Goal: Task Accomplishment & Management: Use online tool/utility

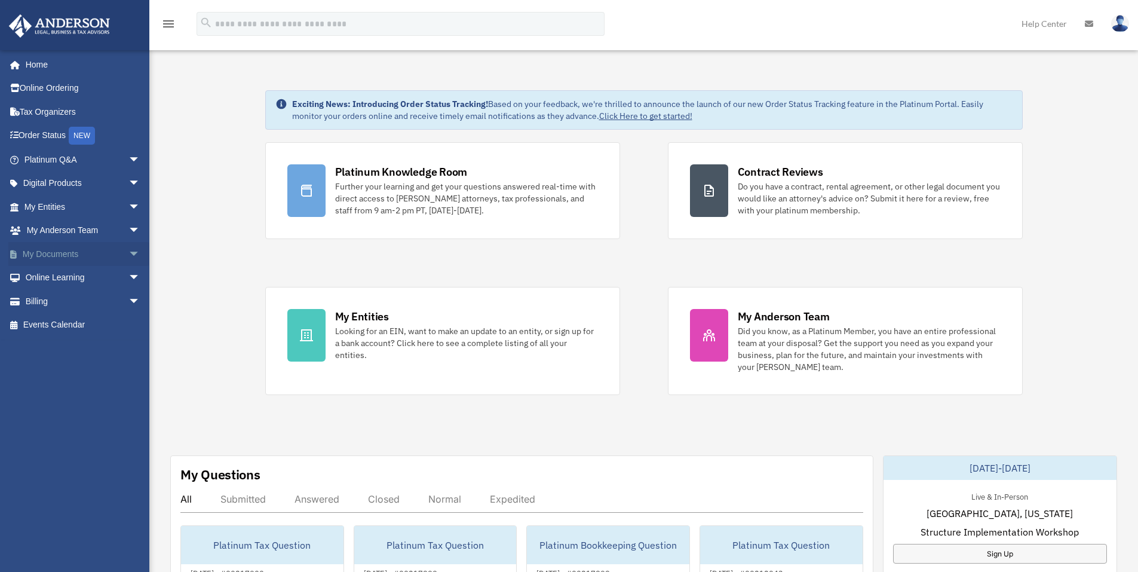
click at [128, 251] on span "arrow_drop_down" at bounding box center [140, 254] width 24 height 24
click at [52, 275] on link "Box" at bounding box center [88, 278] width 142 height 24
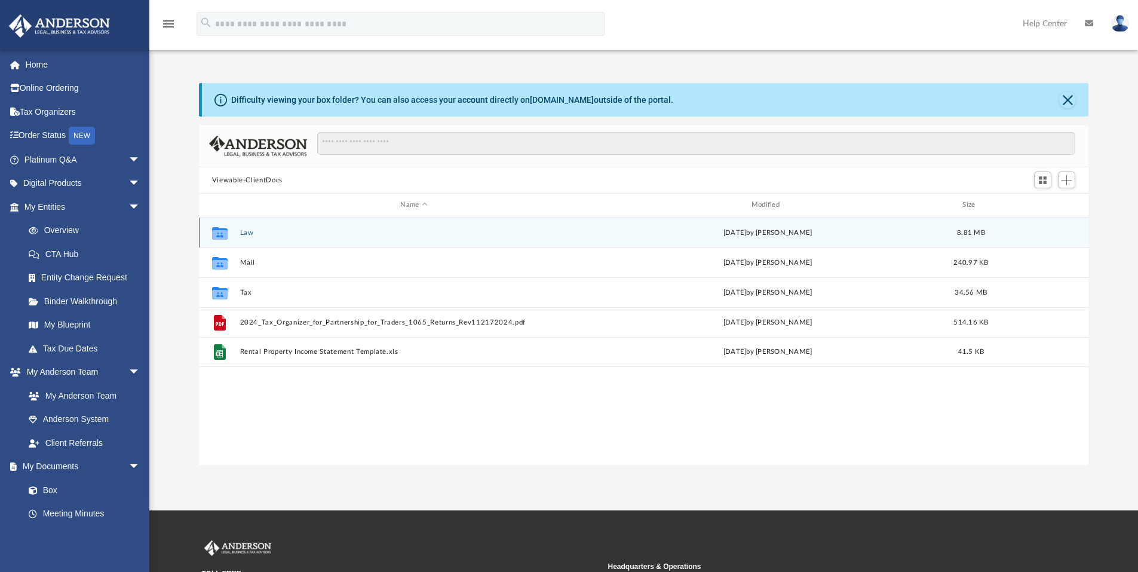
scroll to position [263, 880]
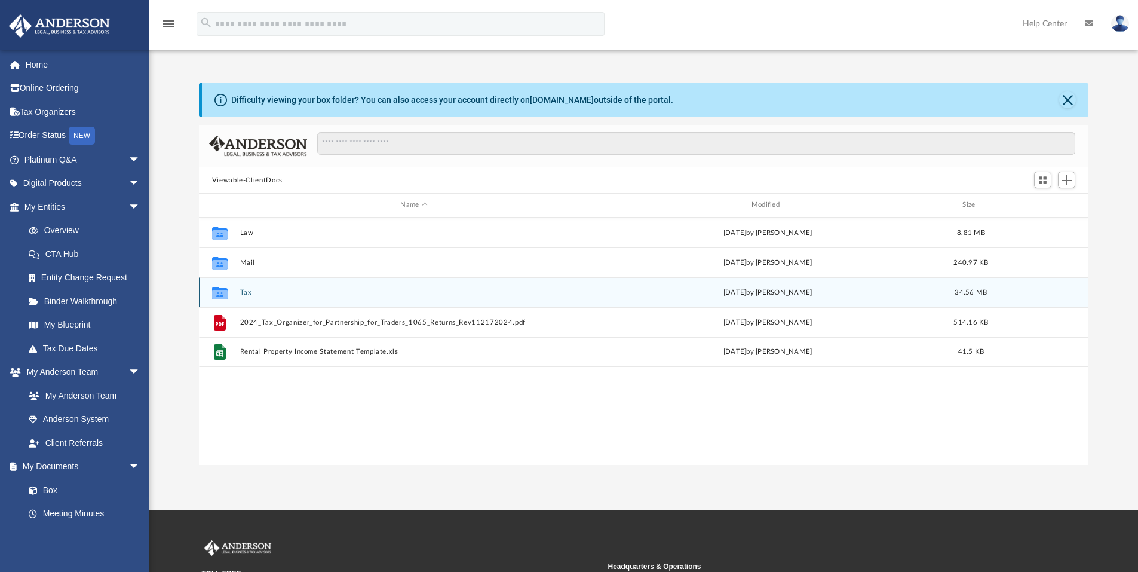
click at [250, 293] on button "Tax" at bounding box center [413, 292] width 348 height 8
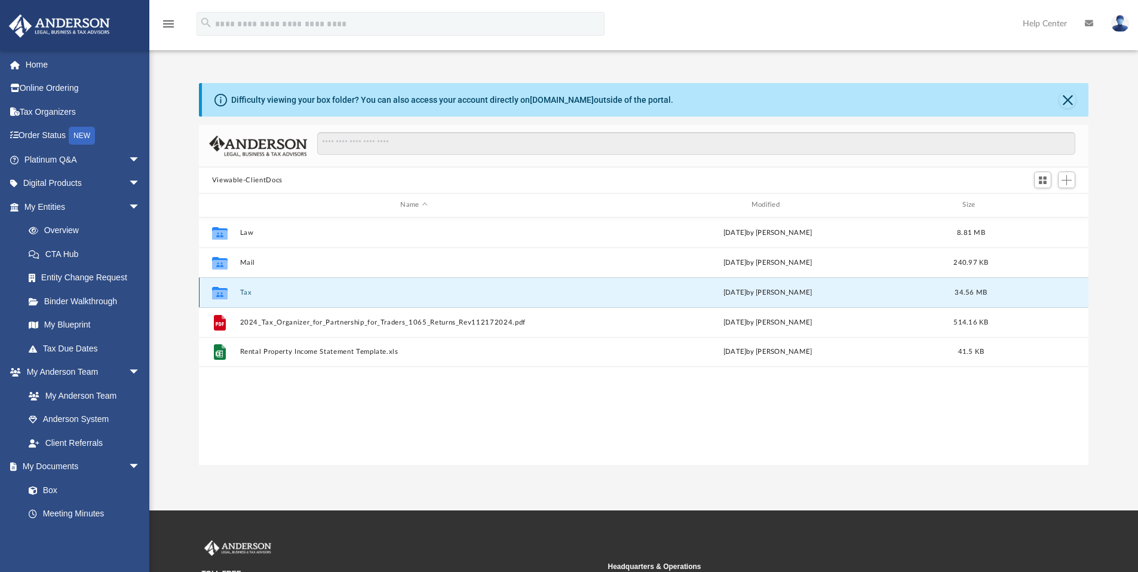
click at [250, 293] on button "Tax" at bounding box center [413, 292] width 348 height 8
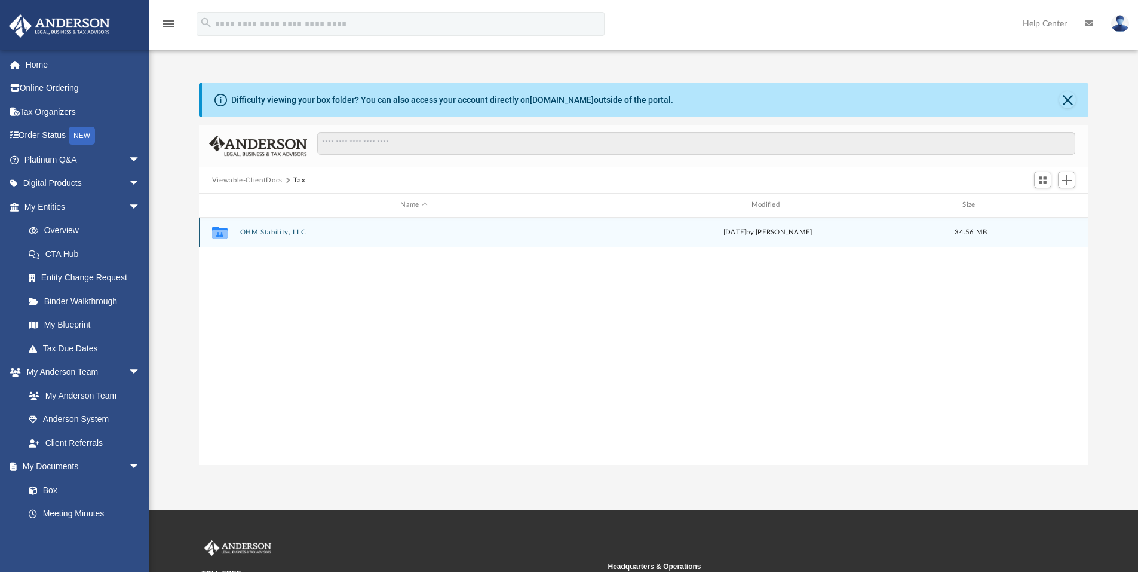
click at [271, 231] on button "OHM Stability, LLC" at bounding box center [413, 232] width 348 height 8
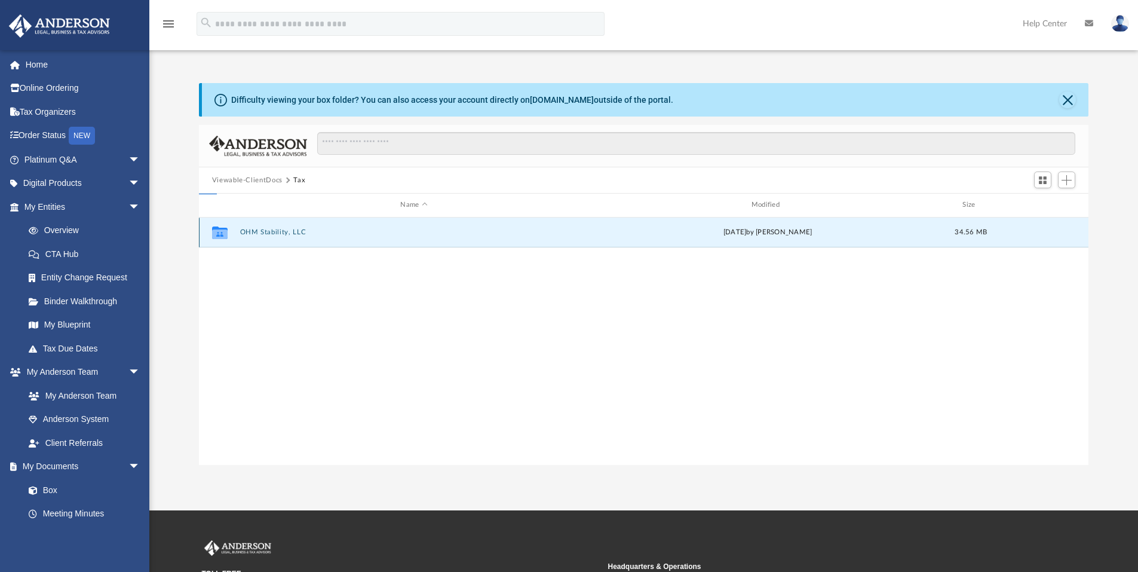
click at [271, 231] on button "OHM Stability, LLC" at bounding box center [413, 232] width 348 height 8
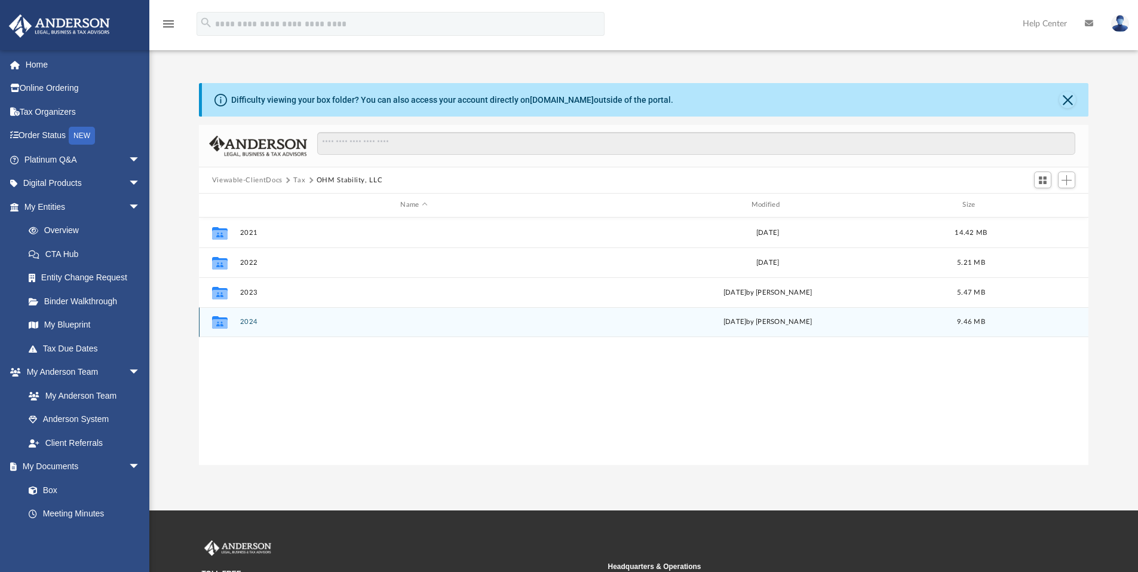
click at [248, 319] on button "2024" at bounding box center [413, 322] width 348 height 8
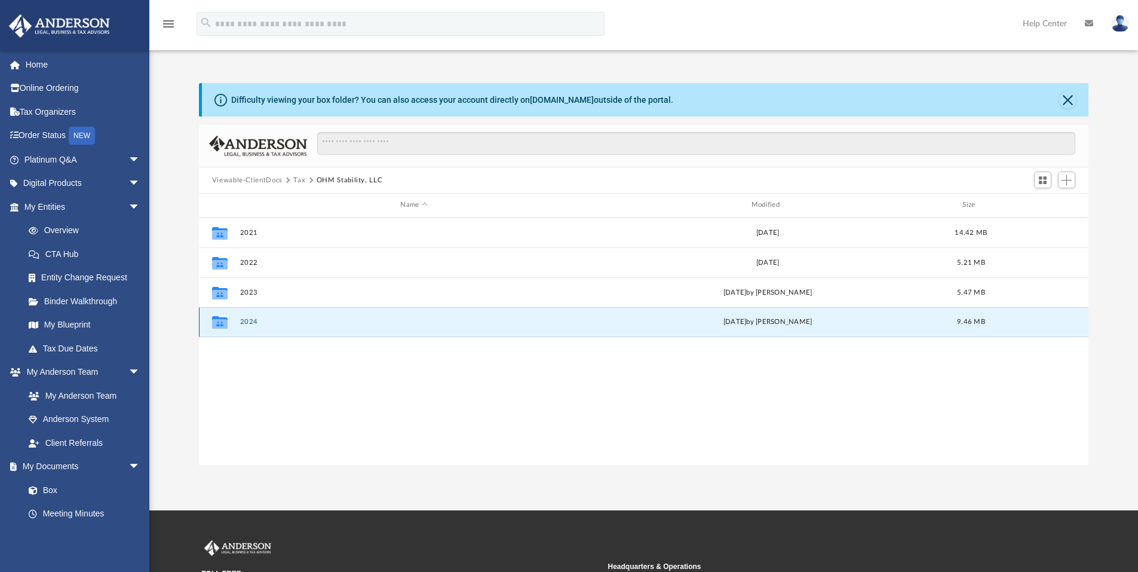
click at [248, 319] on button "2024" at bounding box center [413, 322] width 348 height 8
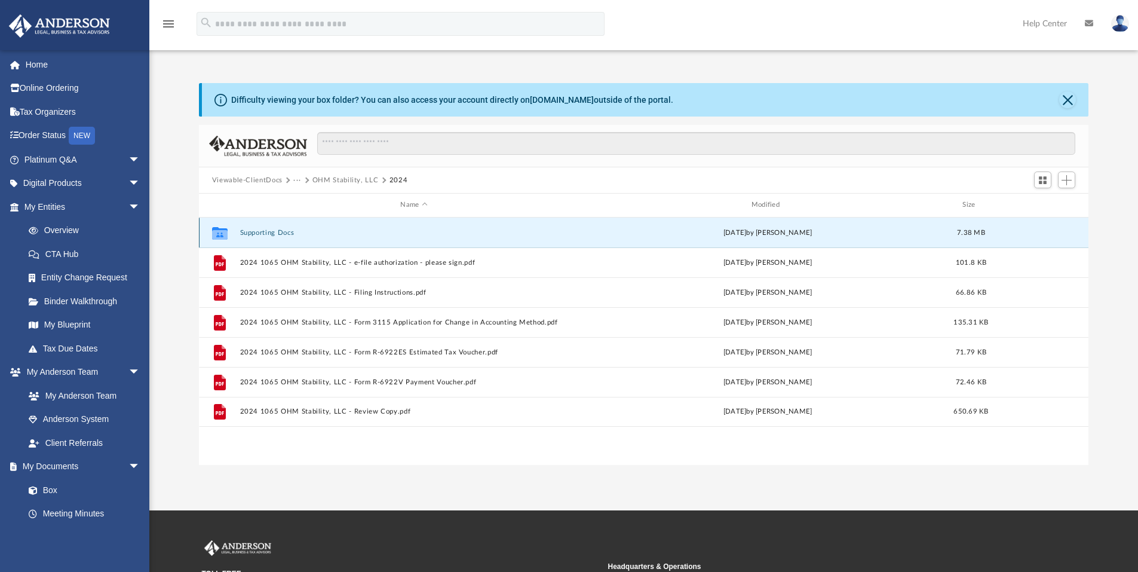
click at [280, 233] on button "Supporting Docs" at bounding box center [413, 233] width 348 height 8
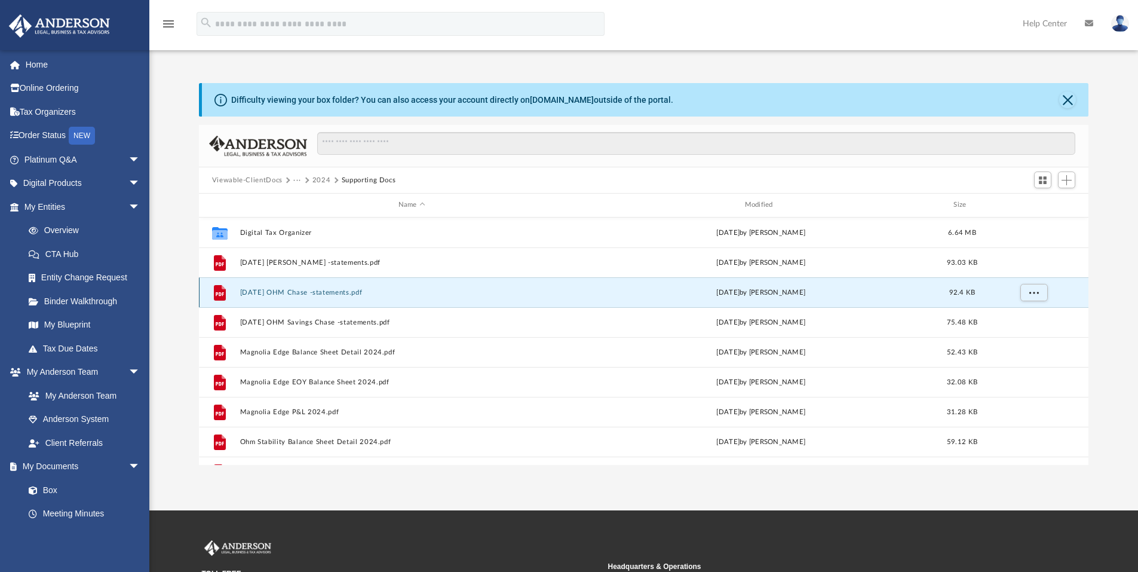
click at [313, 291] on button "12-31-2024 OHM Chase -statements.pdf" at bounding box center [411, 292] width 344 height 8
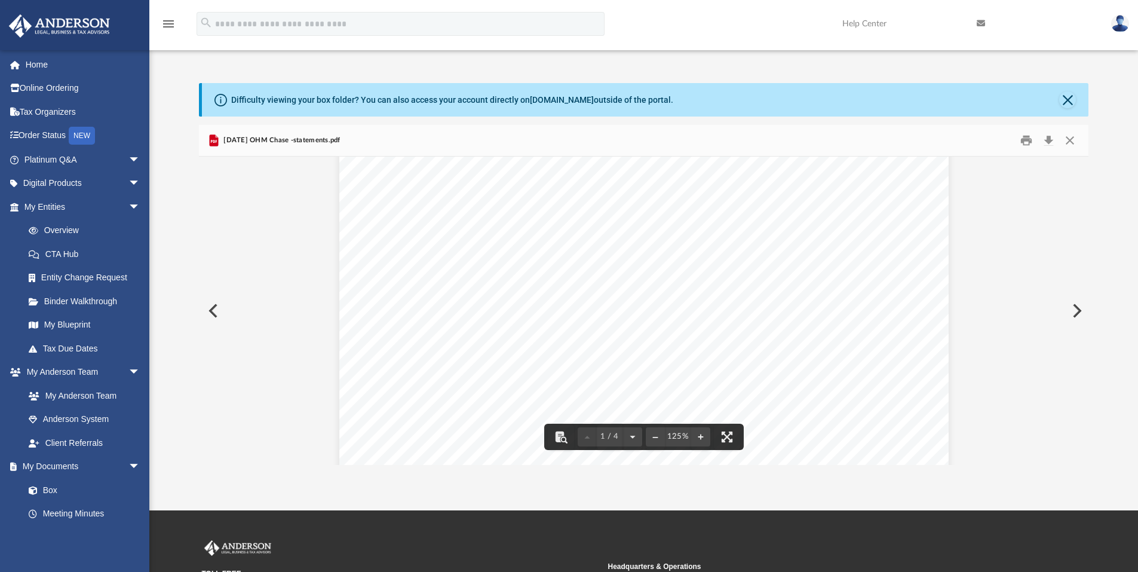
scroll to position [0, 0]
click at [1068, 98] on button "Close" at bounding box center [1067, 99] width 17 height 17
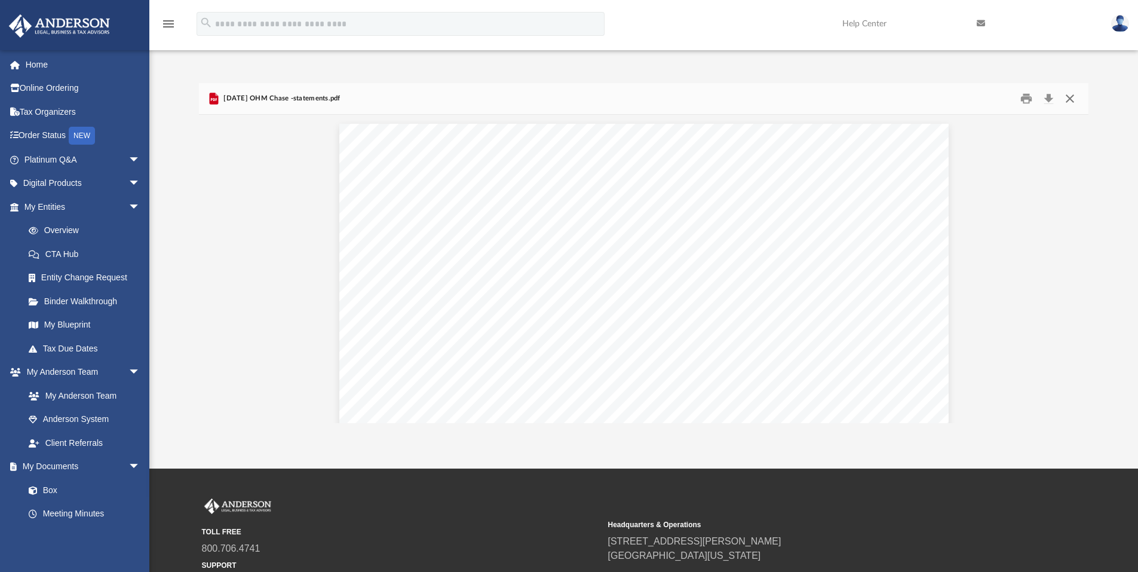
click at [1065, 97] on button "Close" at bounding box center [1069, 99] width 21 height 19
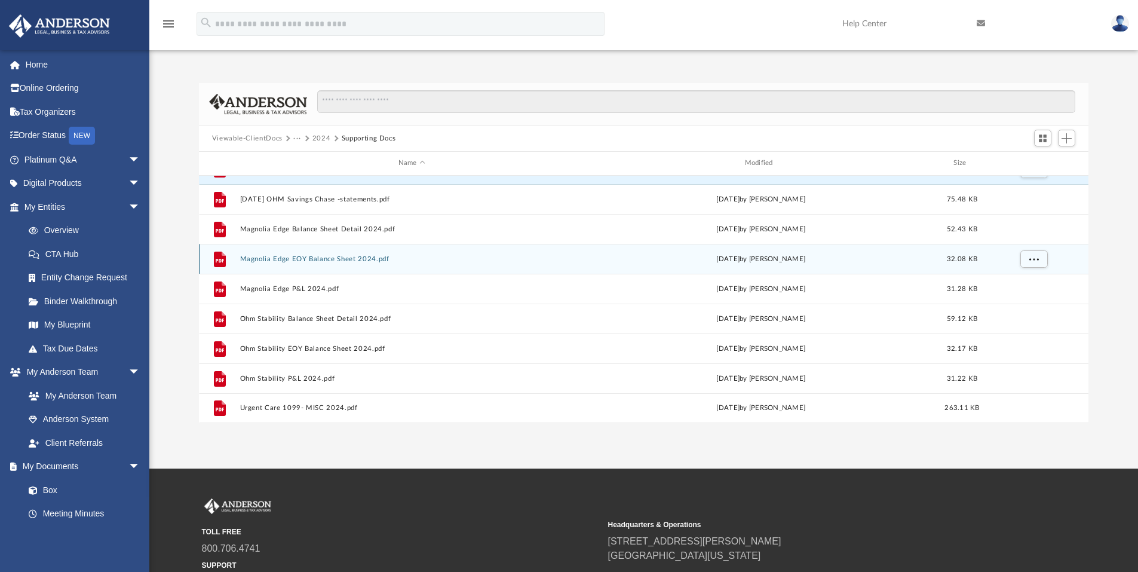
scroll to position [110, 0]
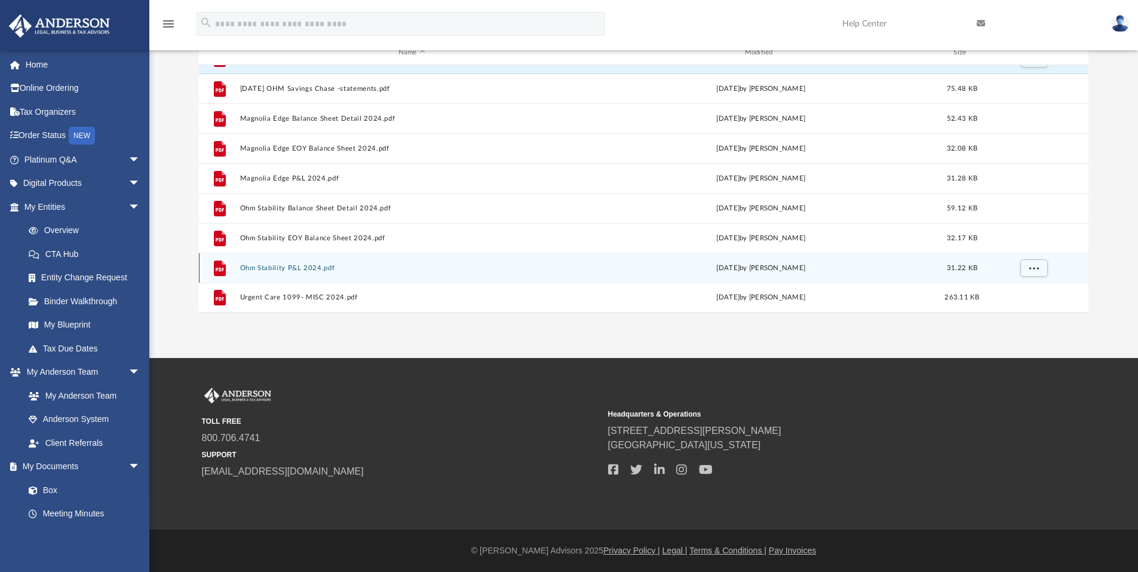
click at [300, 266] on button "Ohm Stability P&L 2024.pdf" at bounding box center [411, 268] width 344 height 8
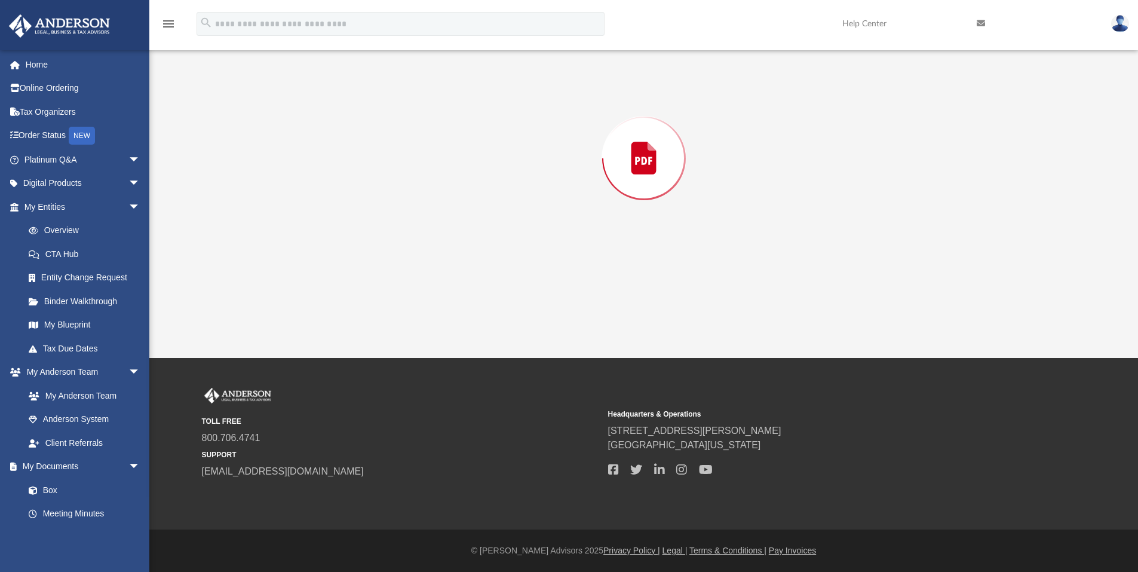
scroll to position [83, 0]
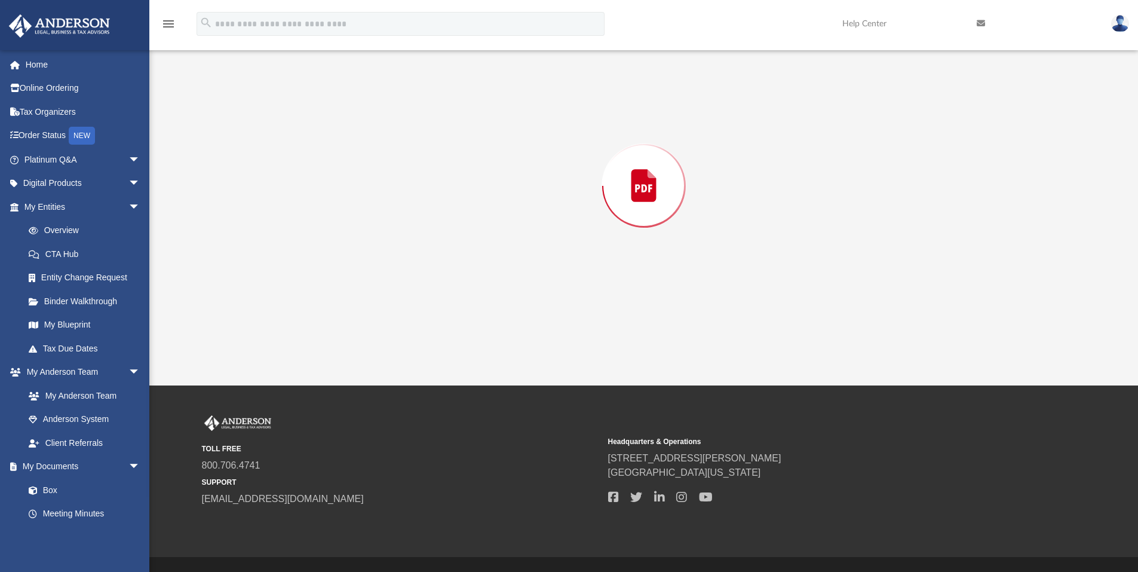
click at [300, 266] on div "Preview" at bounding box center [644, 186] width 890 height 308
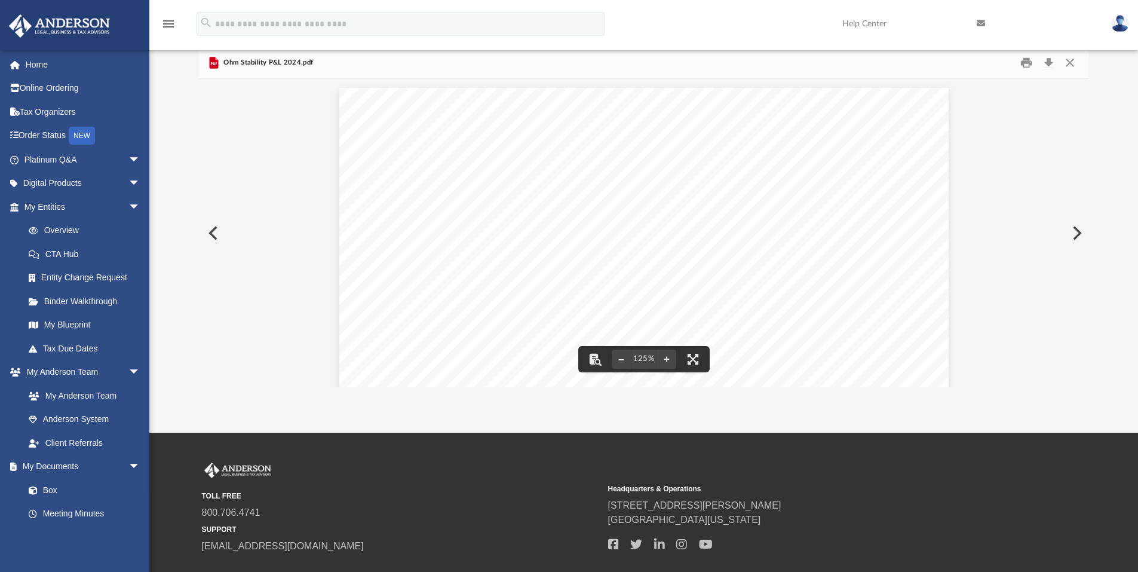
scroll to position [0, 0]
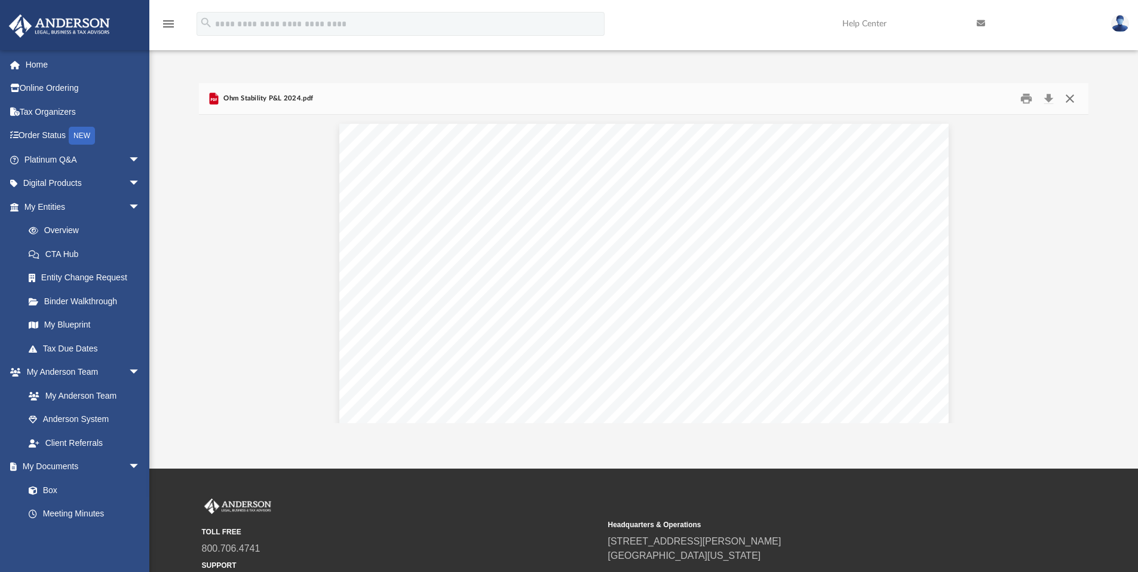
click at [1070, 96] on button "Close" at bounding box center [1069, 99] width 21 height 19
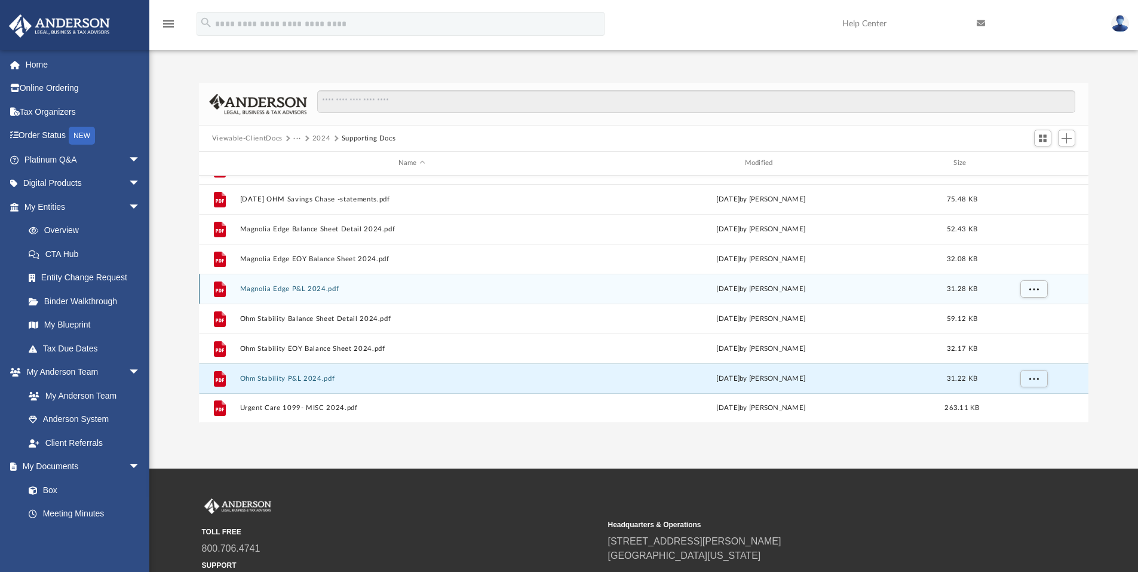
click at [288, 285] on button "Magnolia Edge P&L 2024.pdf" at bounding box center [411, 289] width 344 height 8
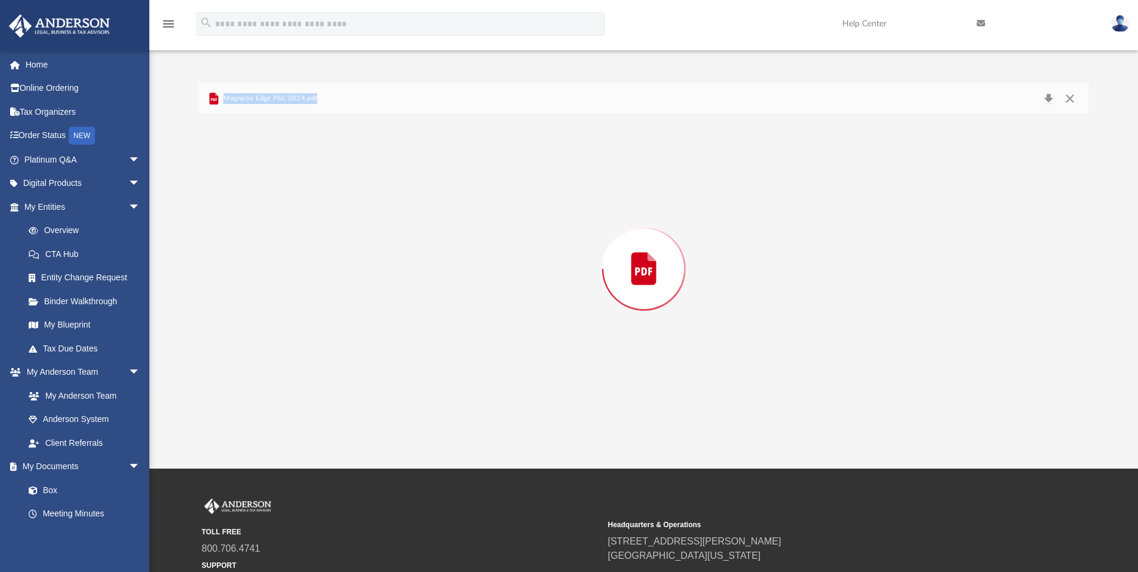
click at [288, 285] on div "Preview" at bounding box center [644, 269] width 890 height 308
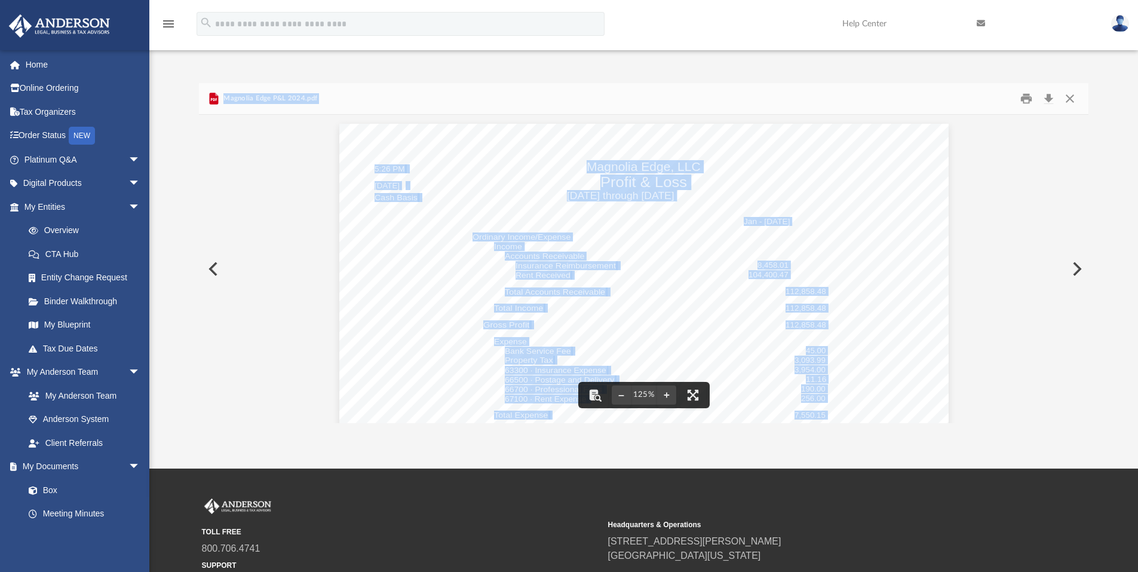
click at [650, 239] on div "Jan - Dec 24 Ordinary Income/Expense Income Accounts Receivable Insurance Reimb…" at bounding box center [643, 518] width 609 height 788
click at [1066, 98] on button "Close" at bounding box center [1069, 99] width 21 height 19
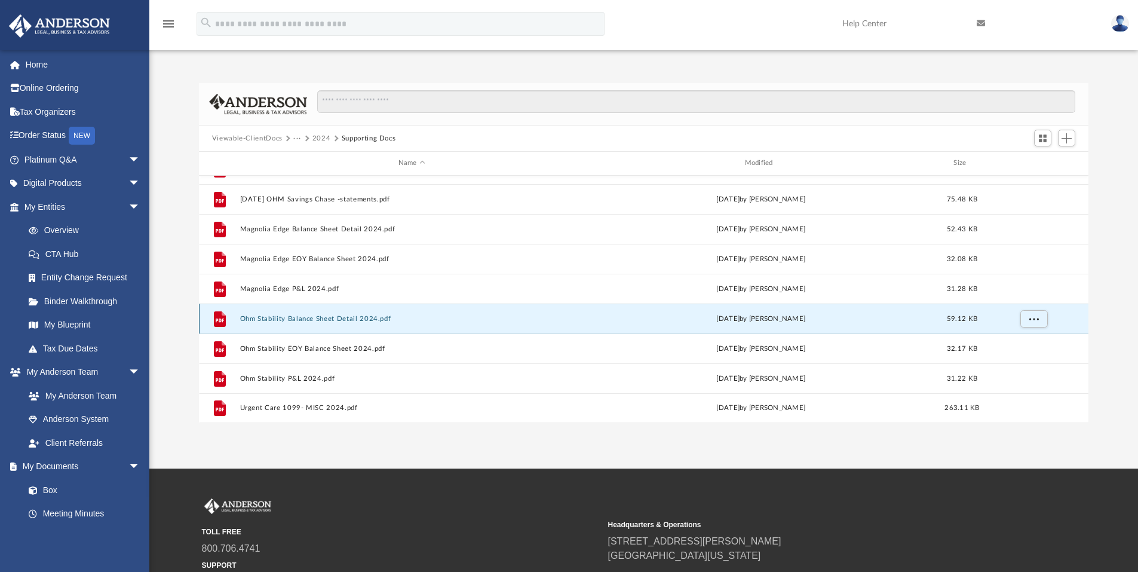
click at [365, 319] on button "Ohm Stability Balance Sheet Detail 2024.pdf" at bounding box center [411, 319] width 344 height 8
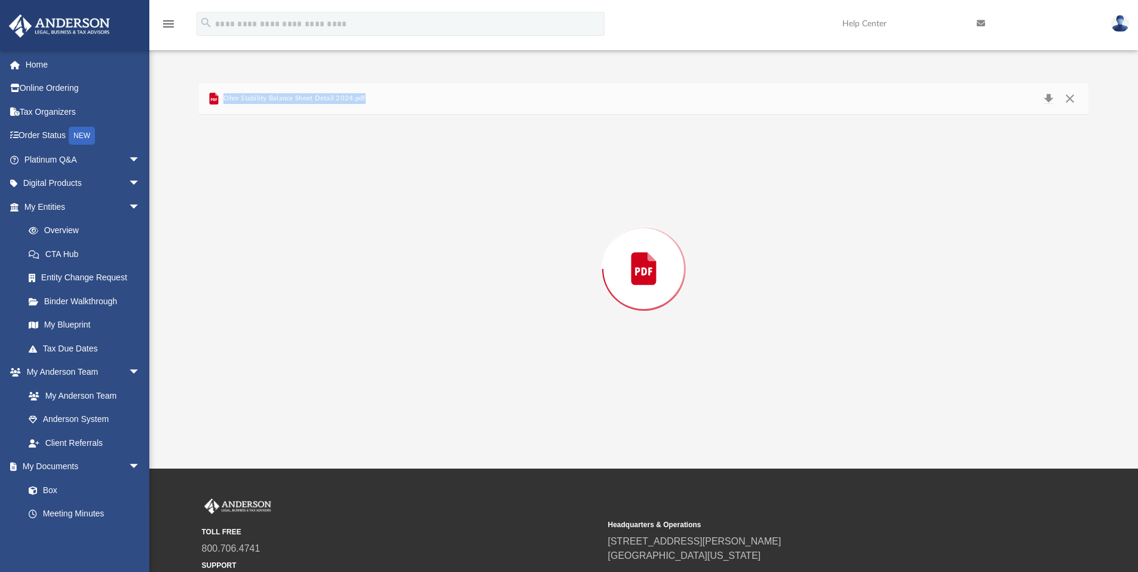
click at [365, 319] on div "Preview" at bounding box center [644, 269] width 890 height 308
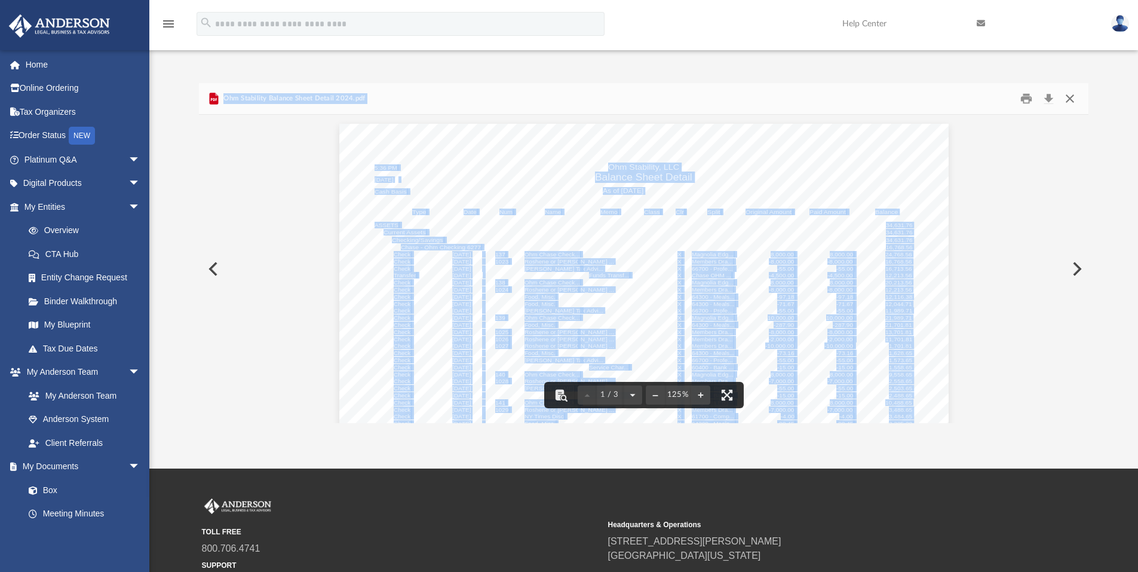
click at [1070, 95] on button "Close" at bounding box center [1069, 99] width 21 height 19
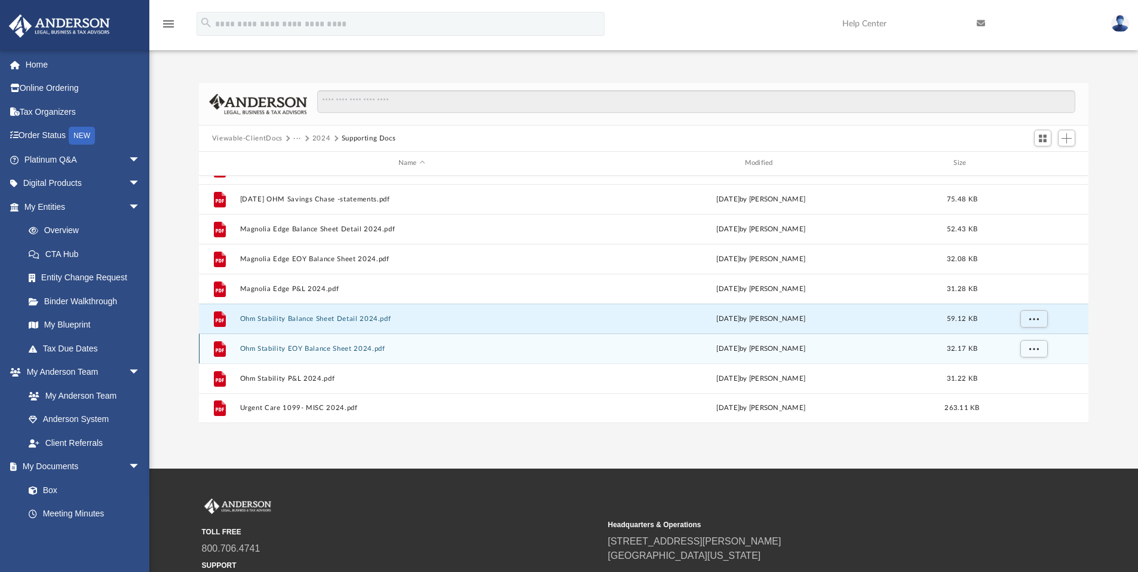
click at [307, 346] on button "Ohm Stability EOY Balance Sheet 2024.pdf" at bounding box center [411, 349] width 344 height 8
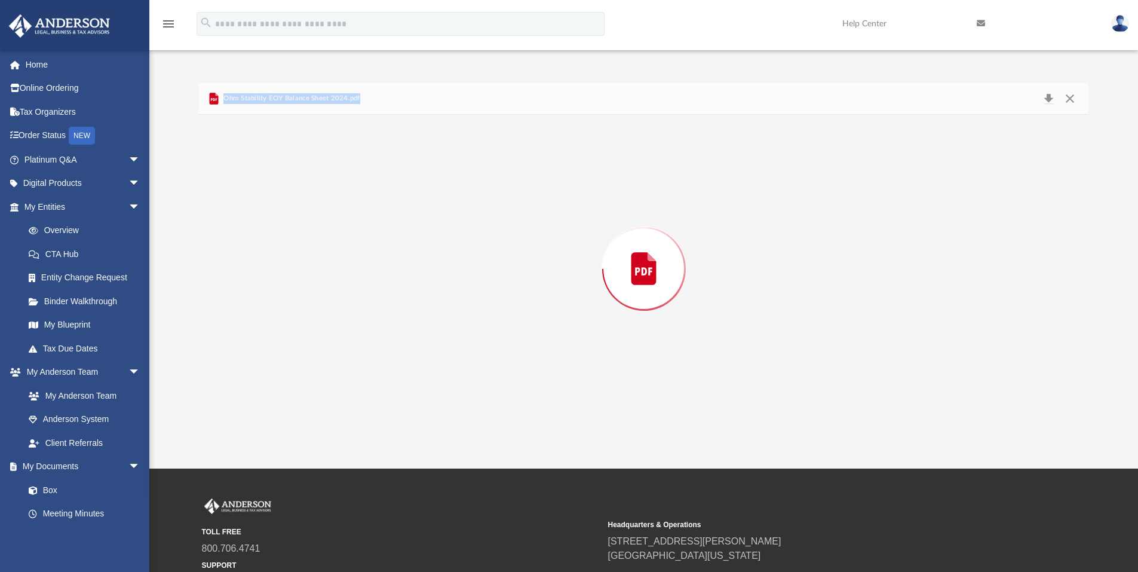
click at [307, 346] on div "Preview" at bounding box center [644, 269] width 890 height 308
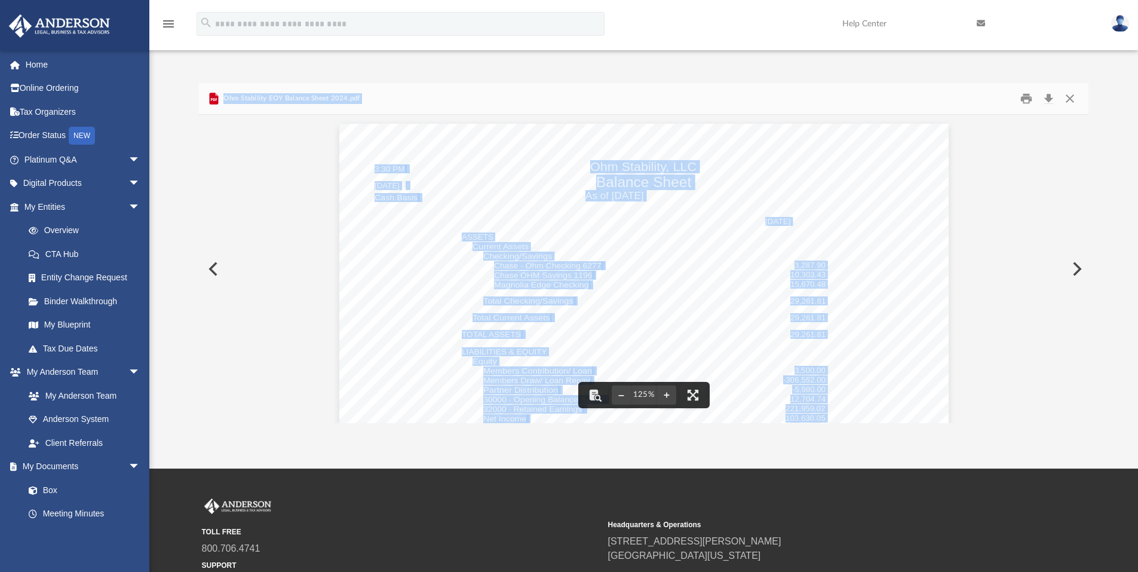
click at [880, 170] on div "Dec 31, 24 ASSETS Current Assets Checking/Savings Chase - Ohm Checking 6277 3,2…" at bounding box center [643, 518] width 609 height 788
click at [1069, 100] on button "Close" at bounding box center [1069, 99] width 21 height 19
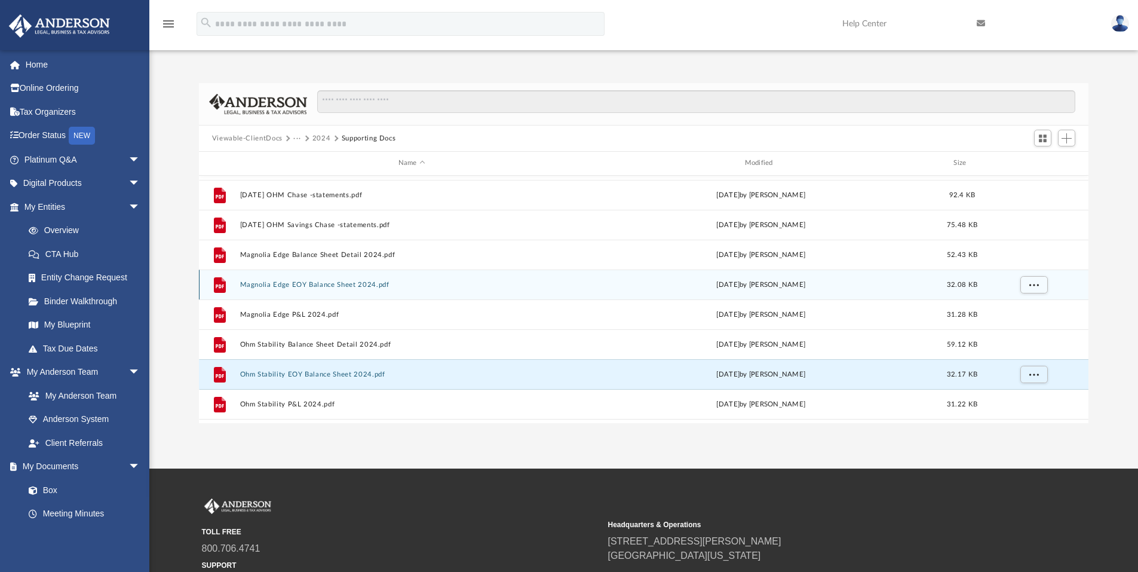
scroll to position [81, 0]
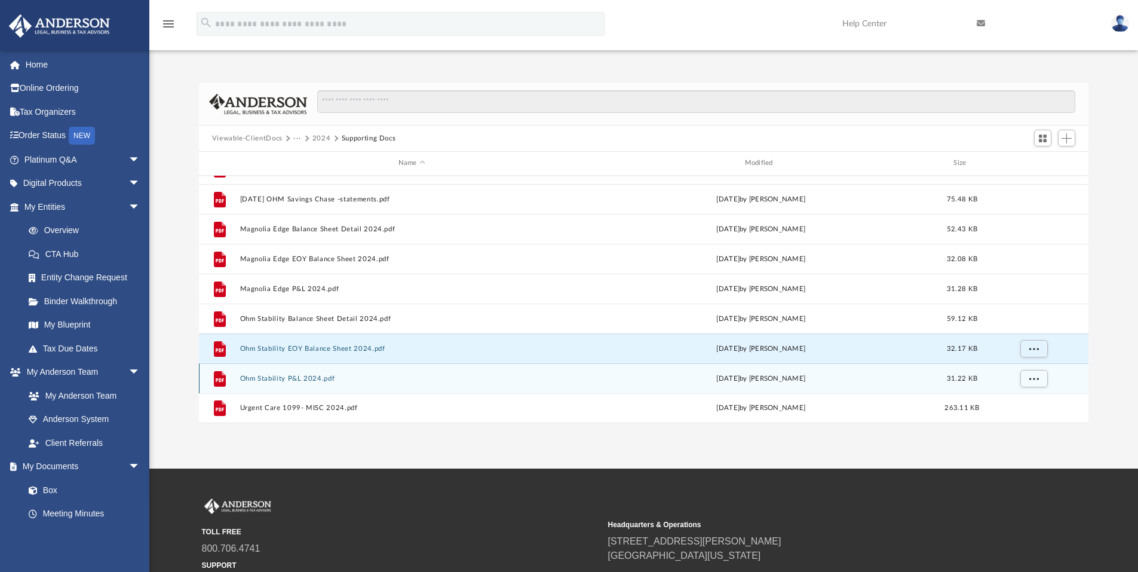
click at [325, 380] on button "Ohm Stability P&L 2024.pdf" at bounding box center [411, 378] width 344 height 8
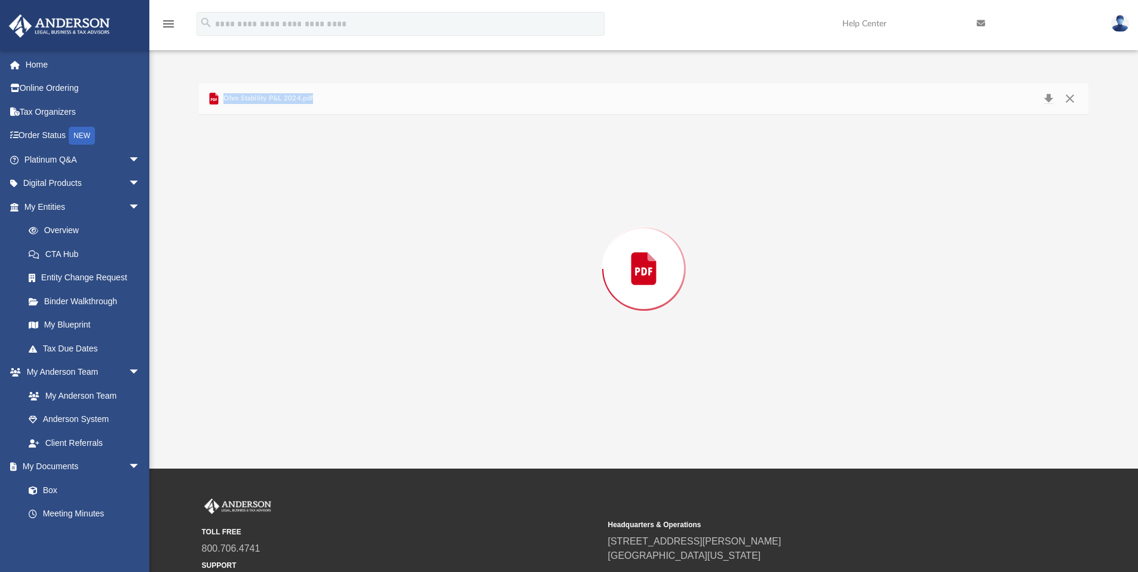
click at [325, 380] on div "Preview" at bounding box center [644, 269] width 890 height 308
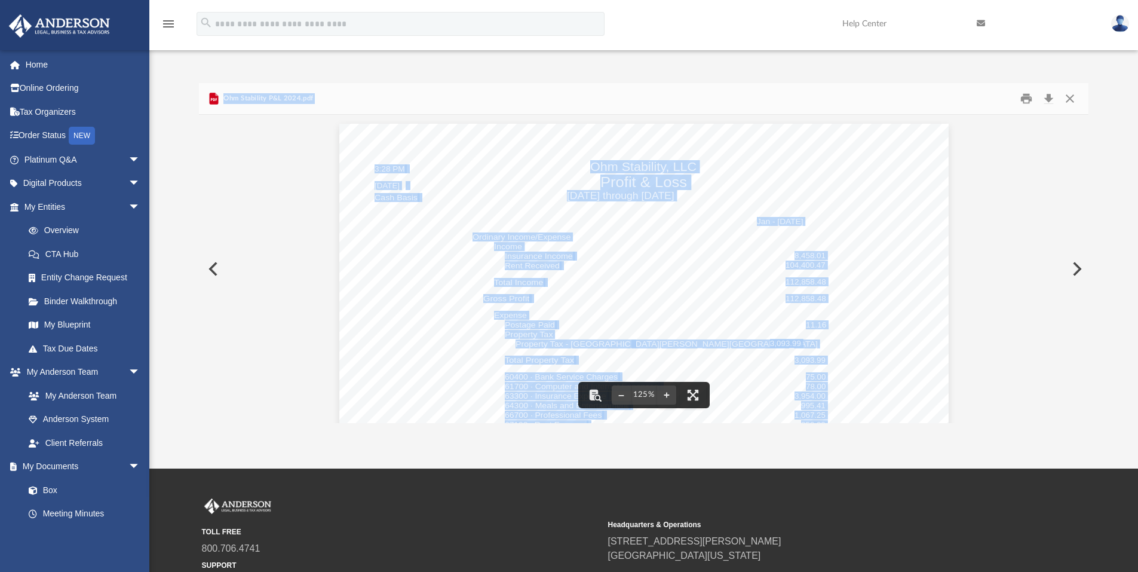
click at [1024, 228] on div "Jan - Dec 24 Ordinary Income/Expense Income Insurance Income 8,458.01 Rent Rece…" at bounding box center [644, 518] width 890 height 806
click at [1067, 101] on button "Close" at bounding box center [1069, 99] width 21 height 19
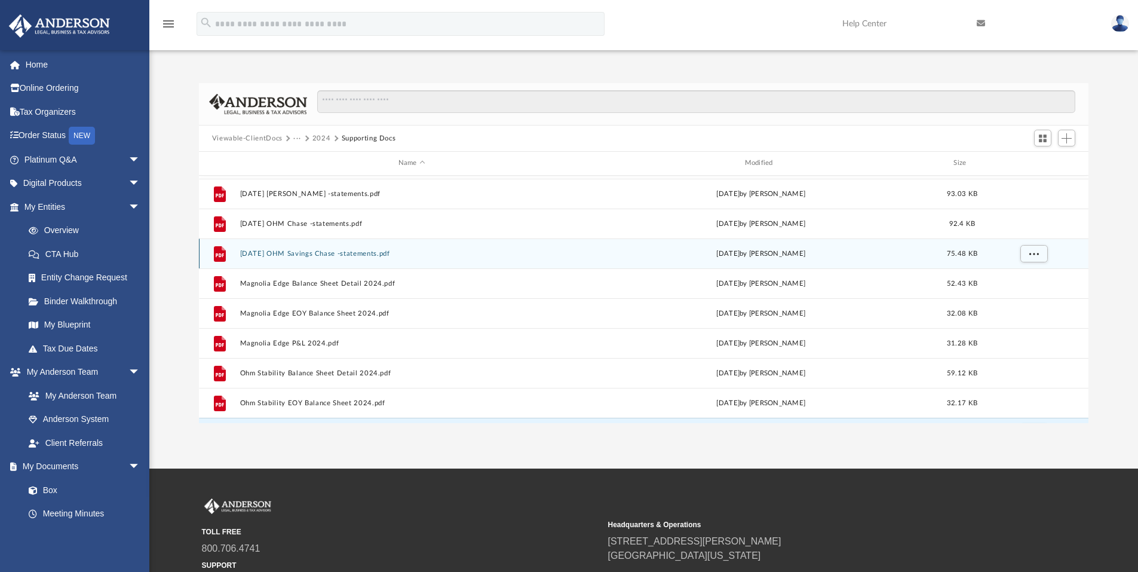
scroll to position [0, 0]
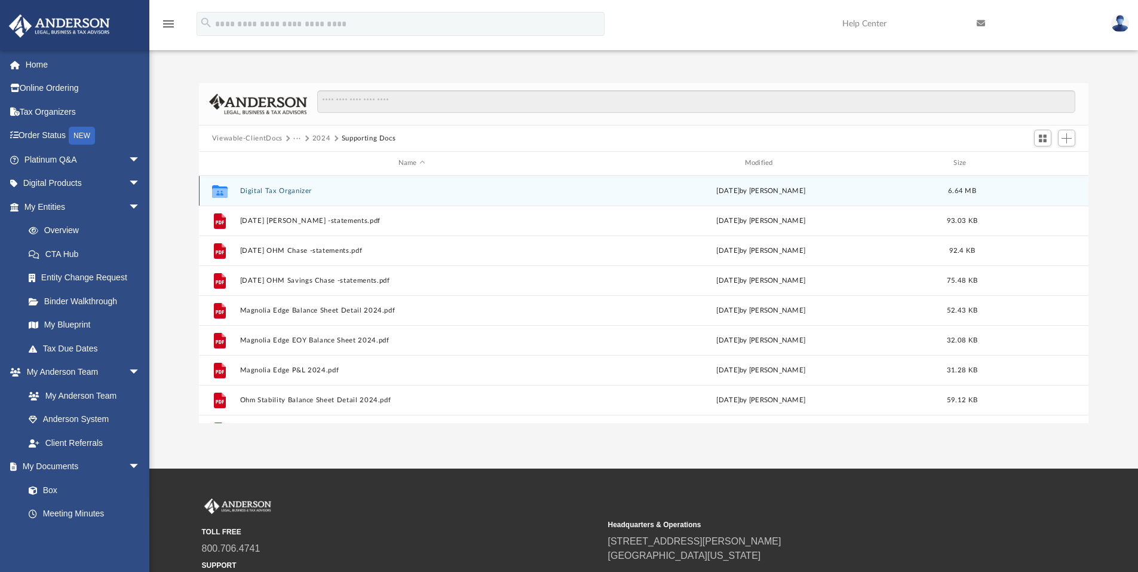
click at [296, 192] on button "Digital Tax Organizer" at bounding box center [411, 191] width 344 height 8
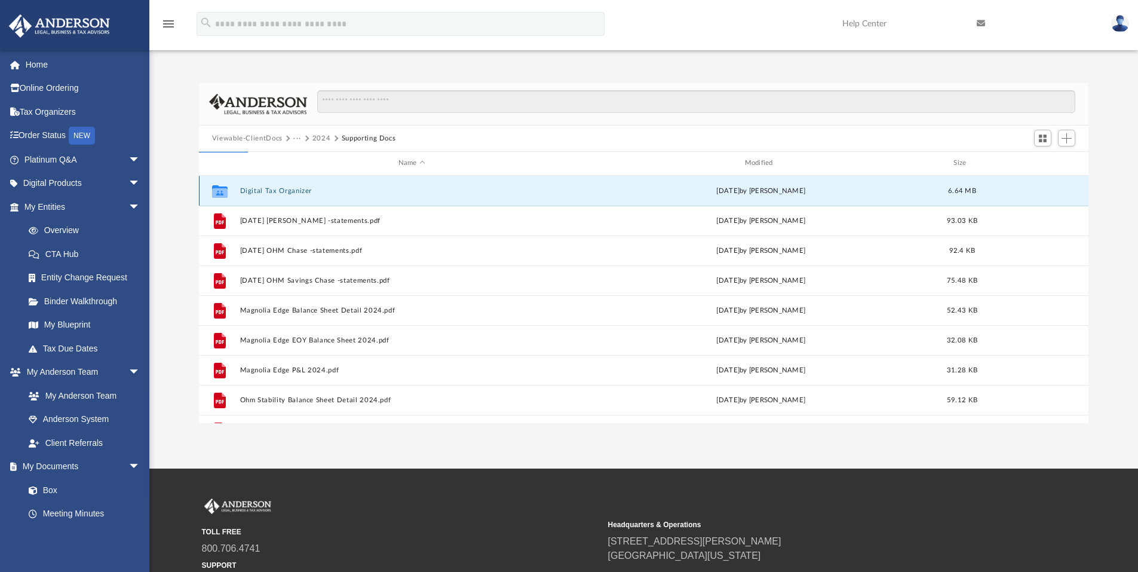
click at [296, 192] on button "Digital Tax Organizer" at bounding box center [411, 191] width 344 height 8
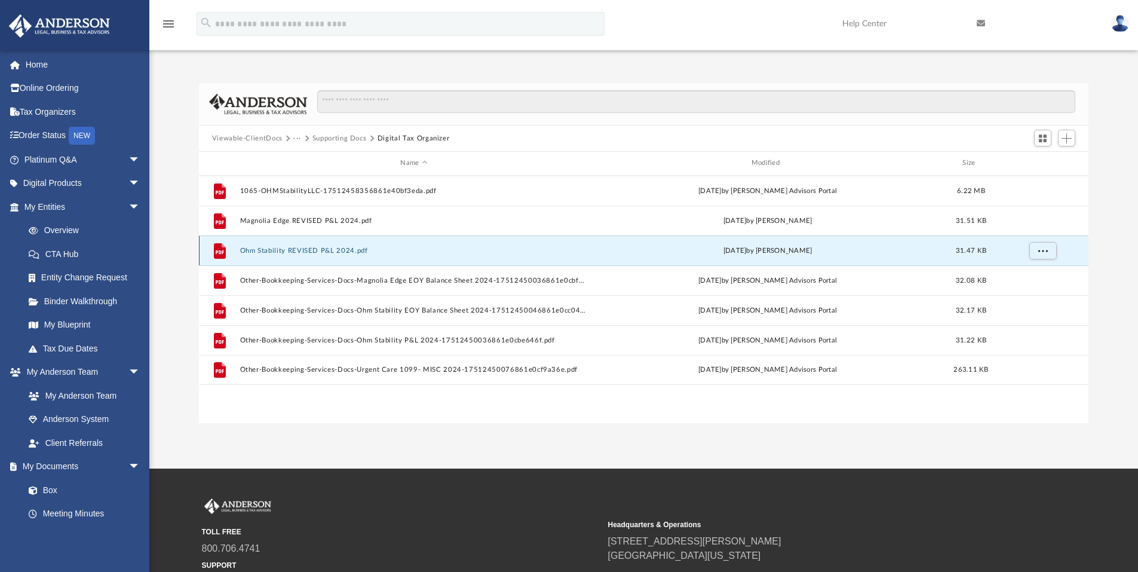
click at [333, 252] on button "Ohm Stability REVISED P&L 2024.pdf" at bounding box center [413, 251] width 348 height 8
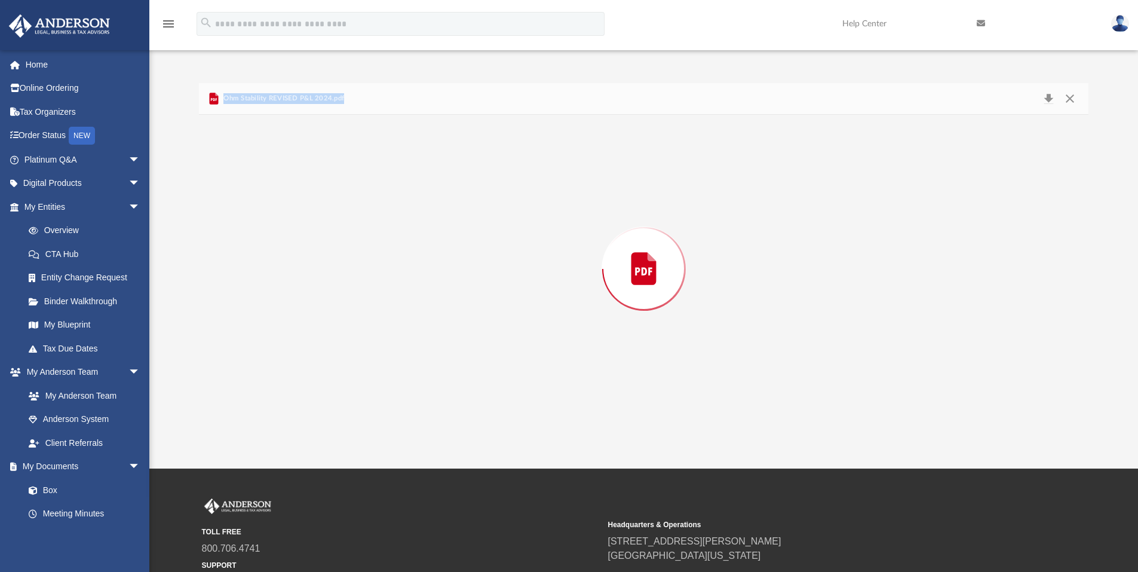
click at [333, 252] on div "Preview" at bounding box center [644, 269] width 890 height 308
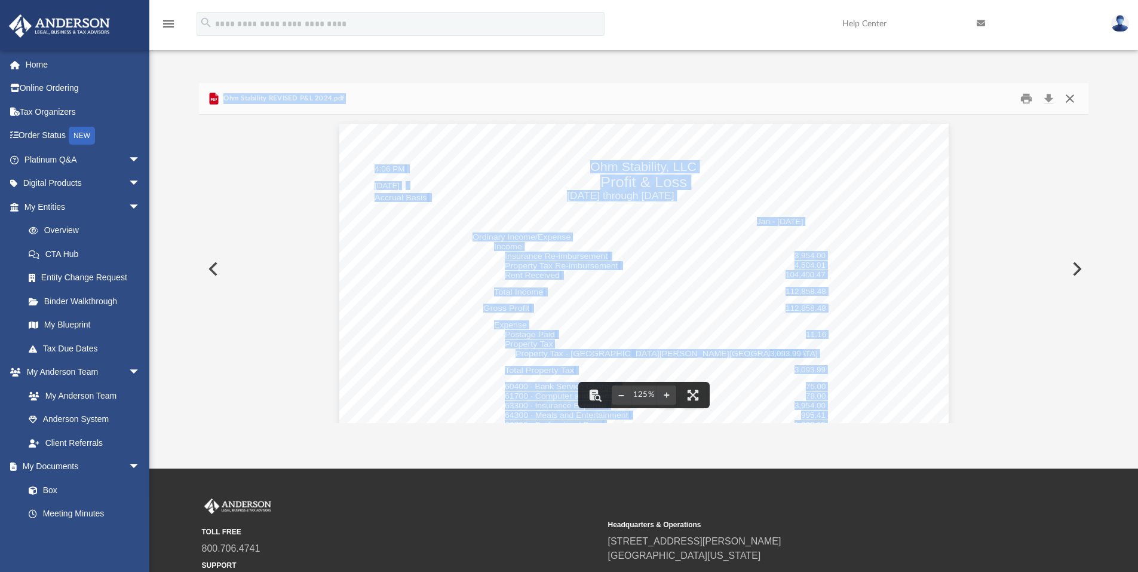
click at [1068, 96] on button "Close" at bounding box center [1069, 99] width 21 height 19
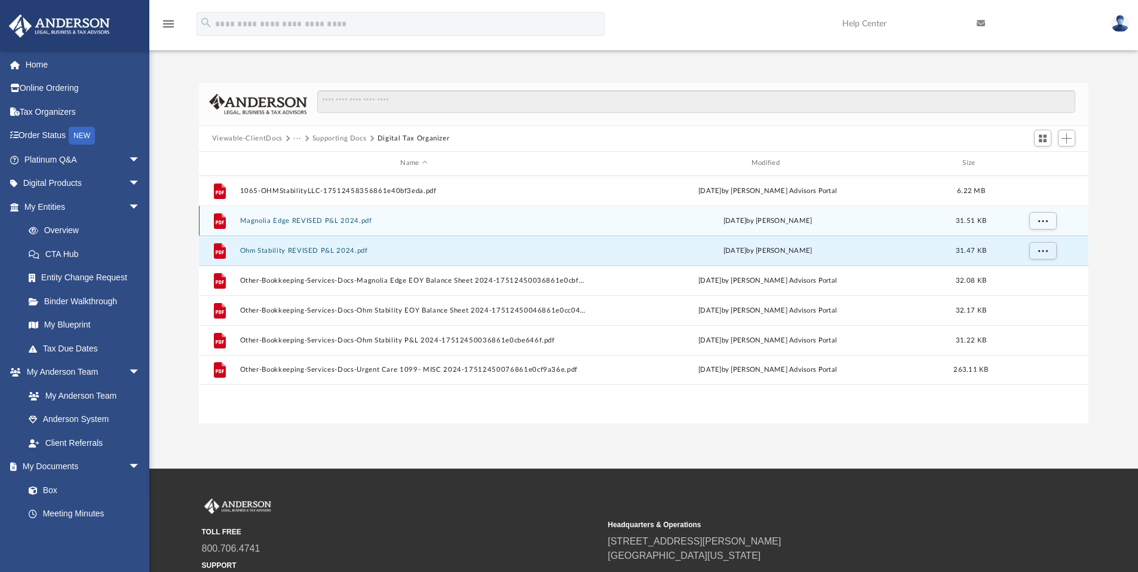
click at [309, 220] on button "Magnolia Edge REVISED P&L 2024.pdf" at bounding box center [413, 221] width 348 height 8
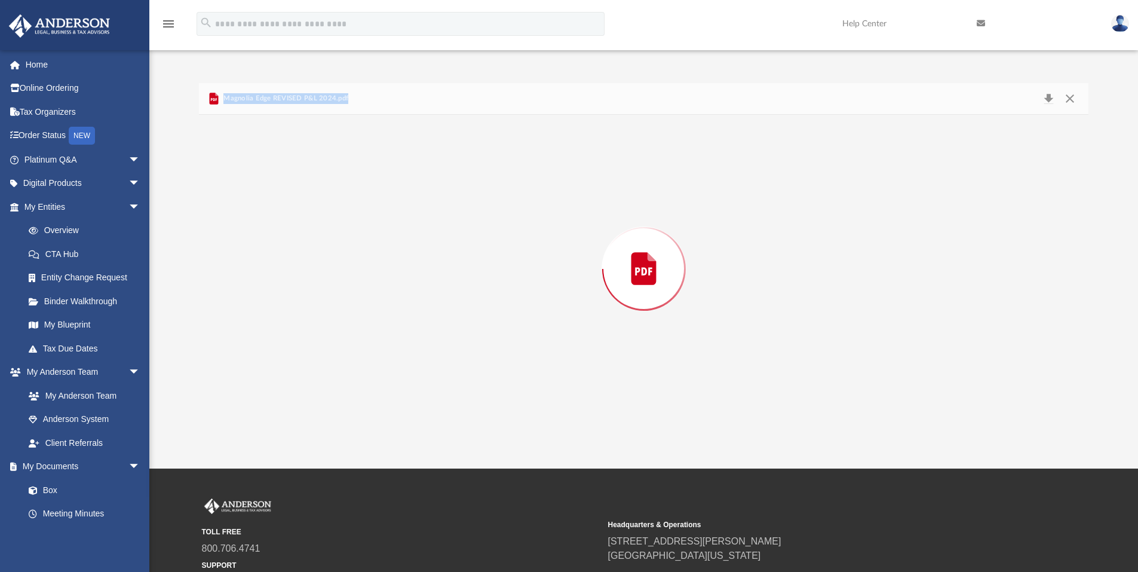
click at [309, 220] on div "Preview" at bounding box center [644, 269] width 890 height 308
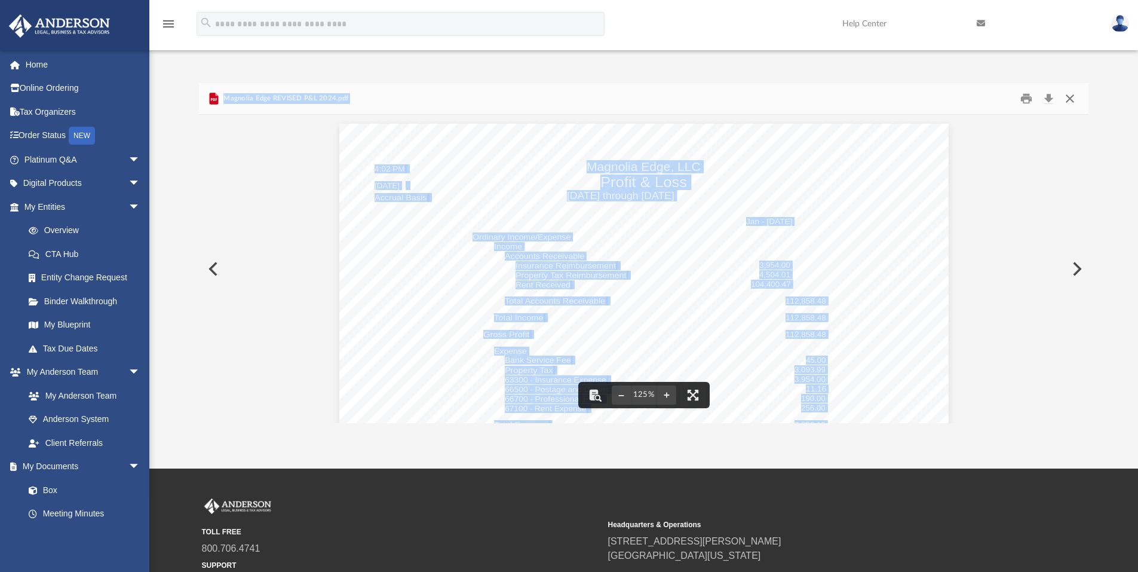
click at [1071, 101] on button "Close" at bounding box center [1069, 99] width 21 height 19
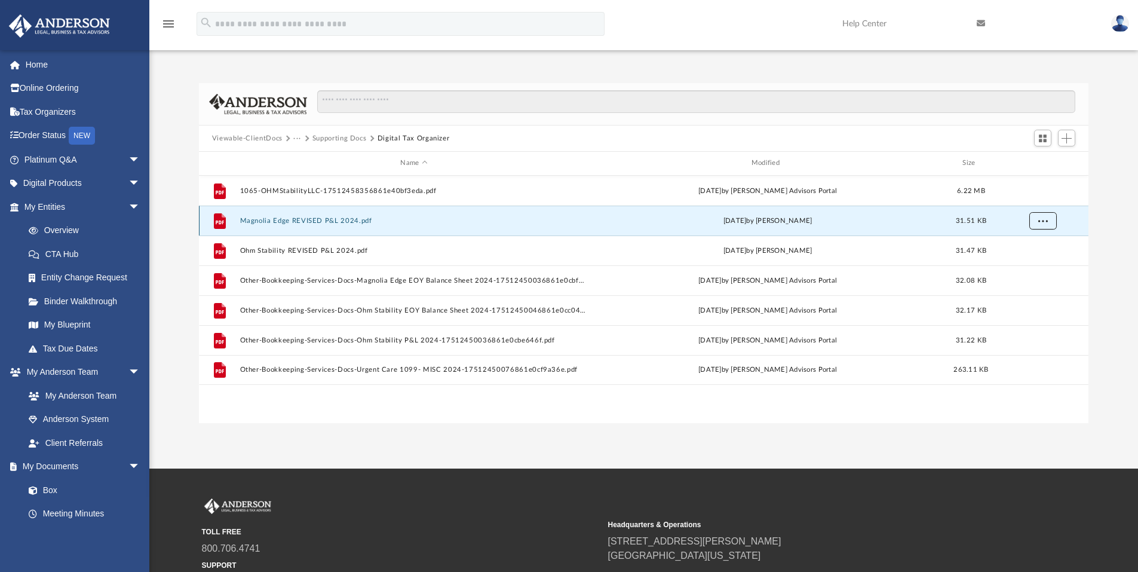
click at [1039, 222] on span "More options" at bounding box center [1042, 220] width 10 height 7
click at [1120, 176] on div "Difficulty viewing your box folder? You can also access your account directly o…" at bounding box center [643, 253] width 988 height 340
click at [1068, 136] on span "Add" at bounding box center [1066, 138] width 10 height 10
click at [1059, 162] on li "Upload" at bounding box center [1049, 162] width 38 height 13
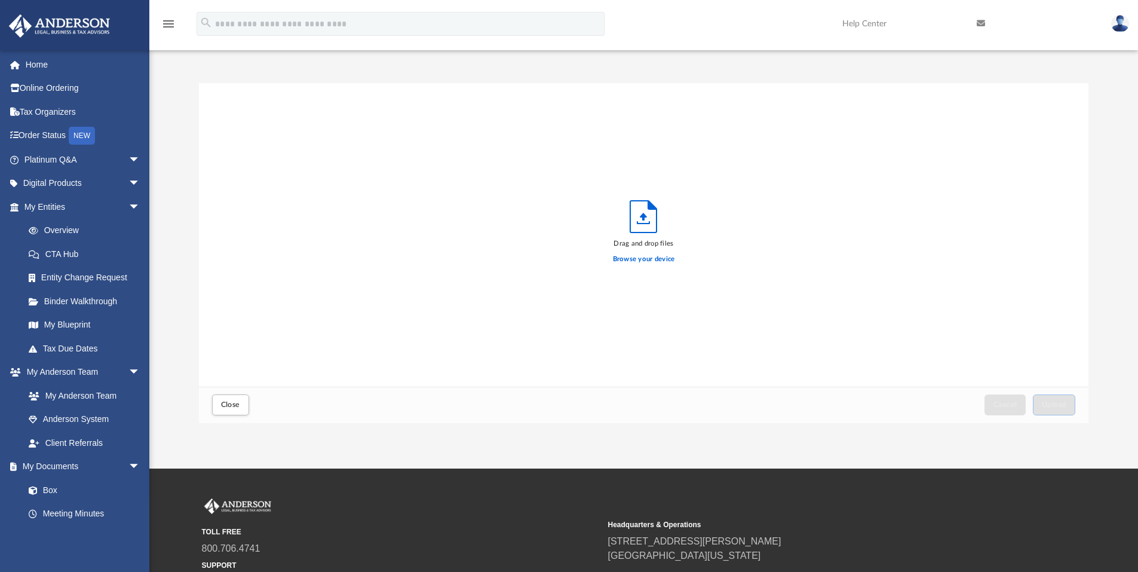
scroll to position [294, 880]
click at [659, 260] on label "Browse your device" at bounding box center [644, 259] width 62 height 11
click at [0, 0] on input "Browse your device" at bounding box center [0, 0] width 0 height 0
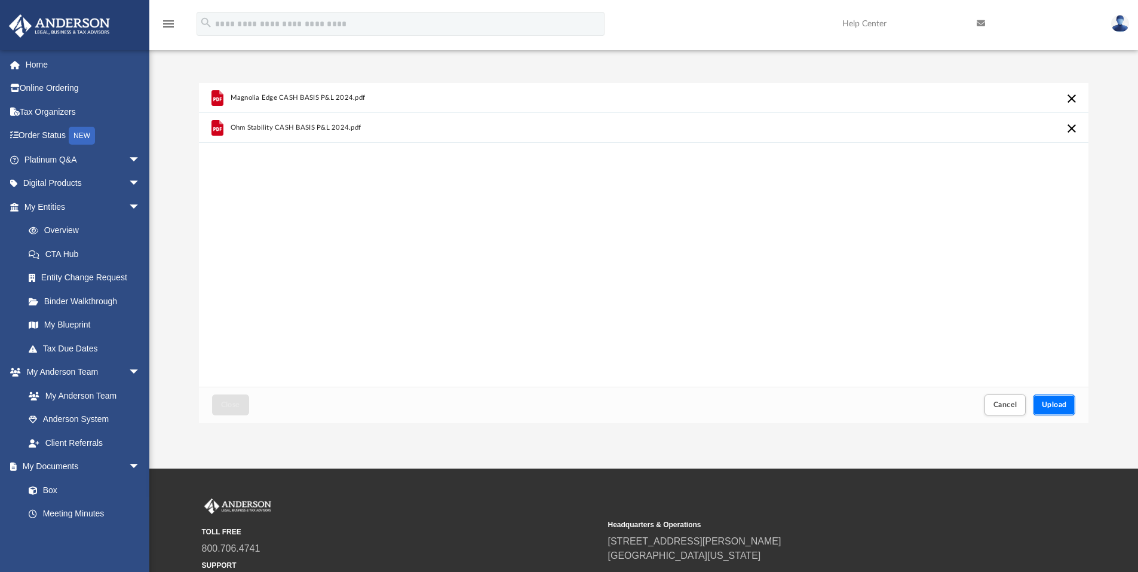
click at [1052, 401] on span "Upload" at bounding box center [1053, 404] width 25 height 7
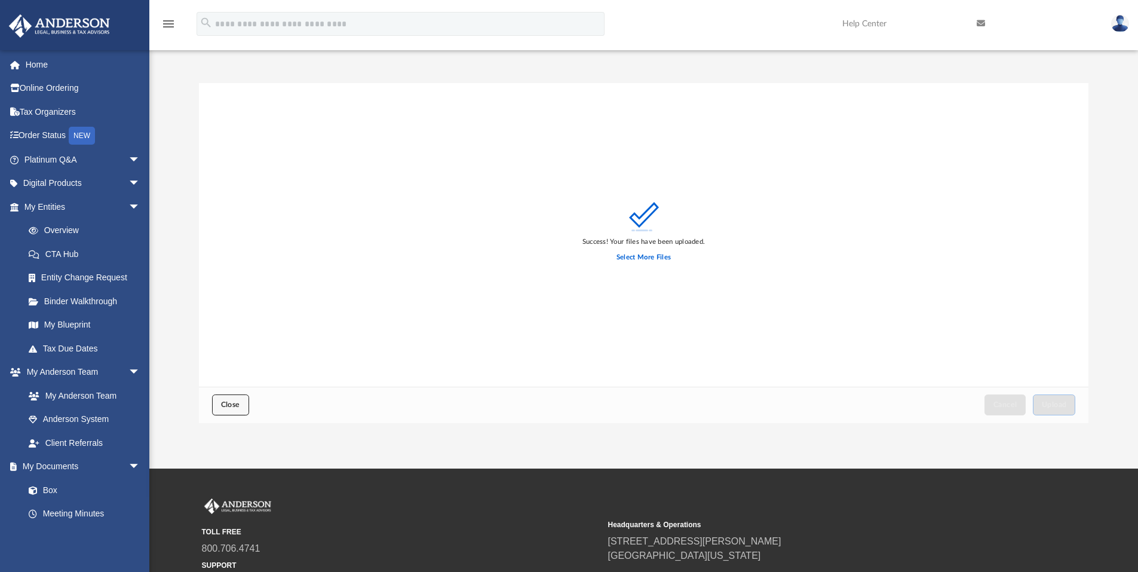
click at [226, 401] on span "Close" at bounding box center [230, 404] width 19 height 7
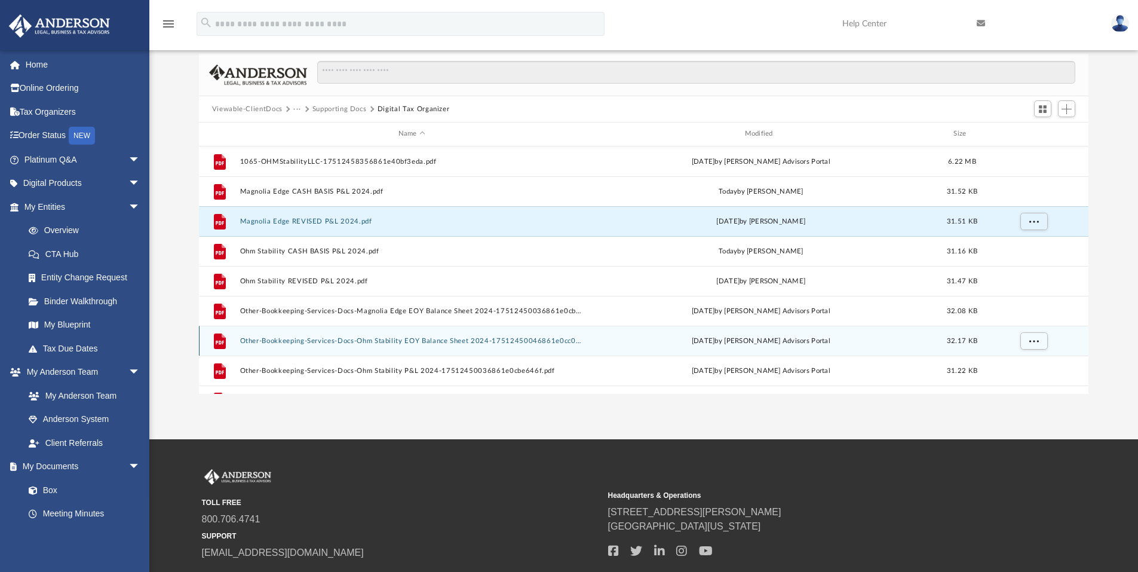
scroll to position [0, 0]
